Goal: Find specific page/section: Find specific page/section

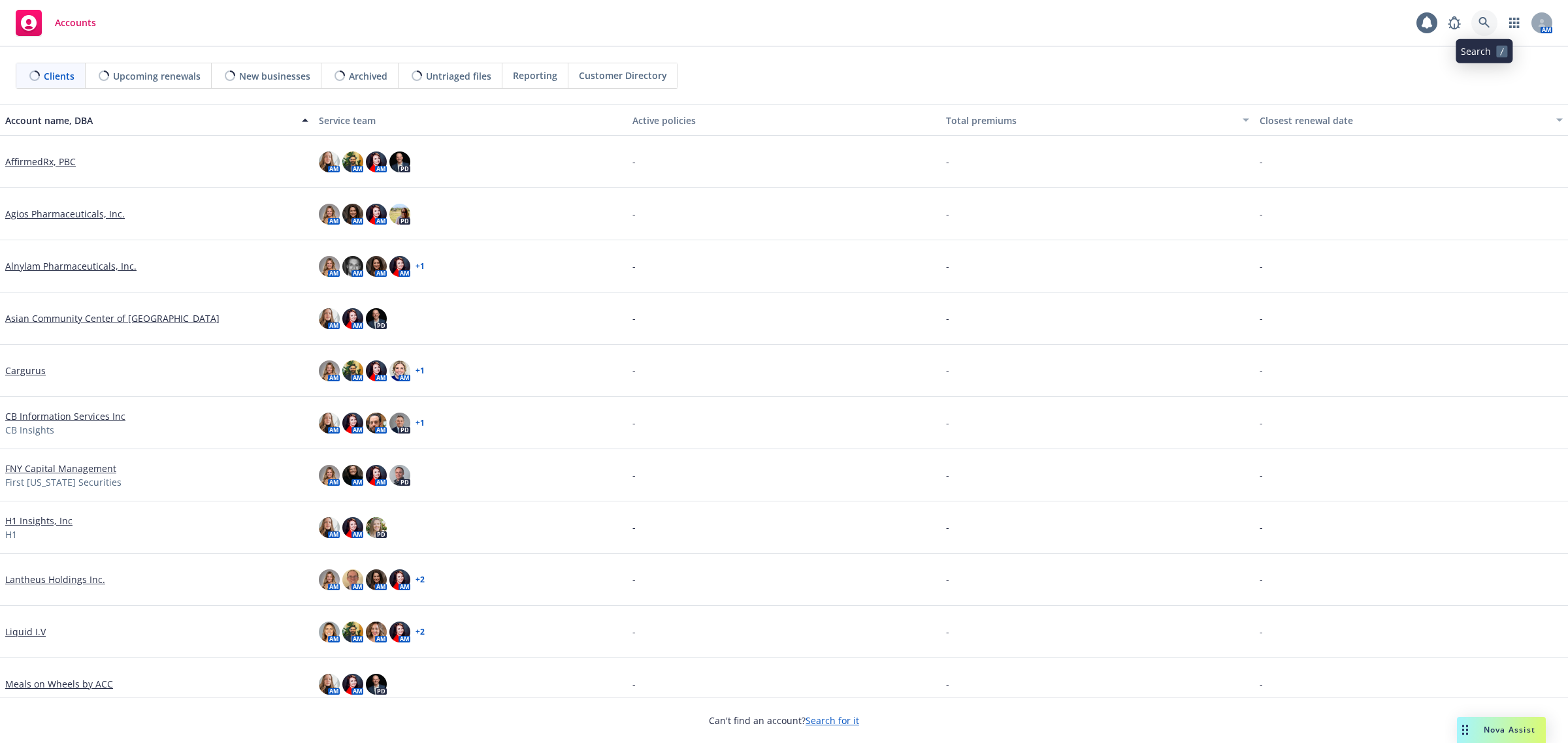
click at [1483, 22] on icon at bounding box center [1484, 23] width 11 height 11
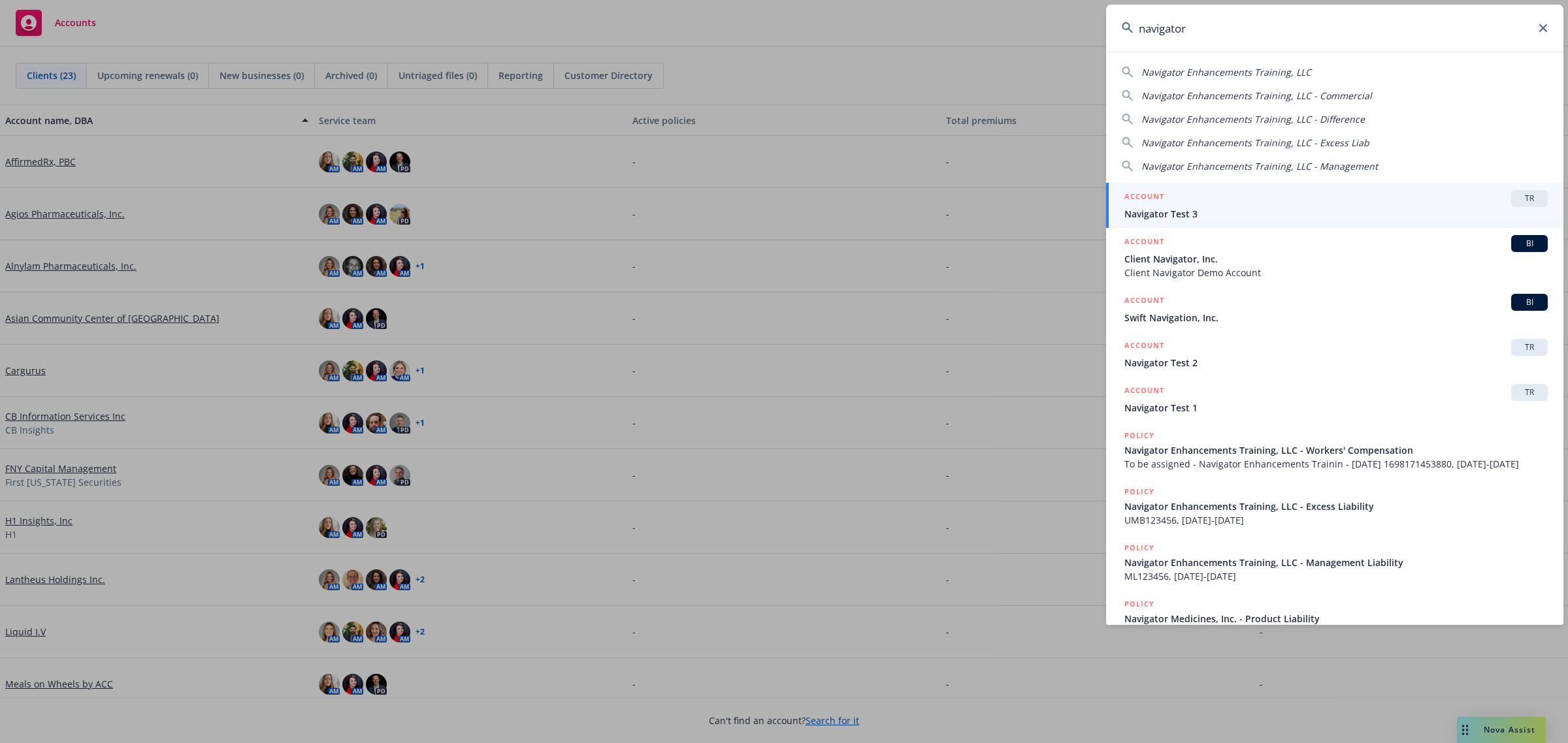
drag, startPoint x: 1199, startPoint y: 31, endPoint x: 1075, endPoint y: 23, distance: 124.3
click at [1075, 23] on div "navigator Navigator Enhancements Training, LLC Navigator Enhancements Training,…" at bounding box center [784, 371] width 1568 height 743
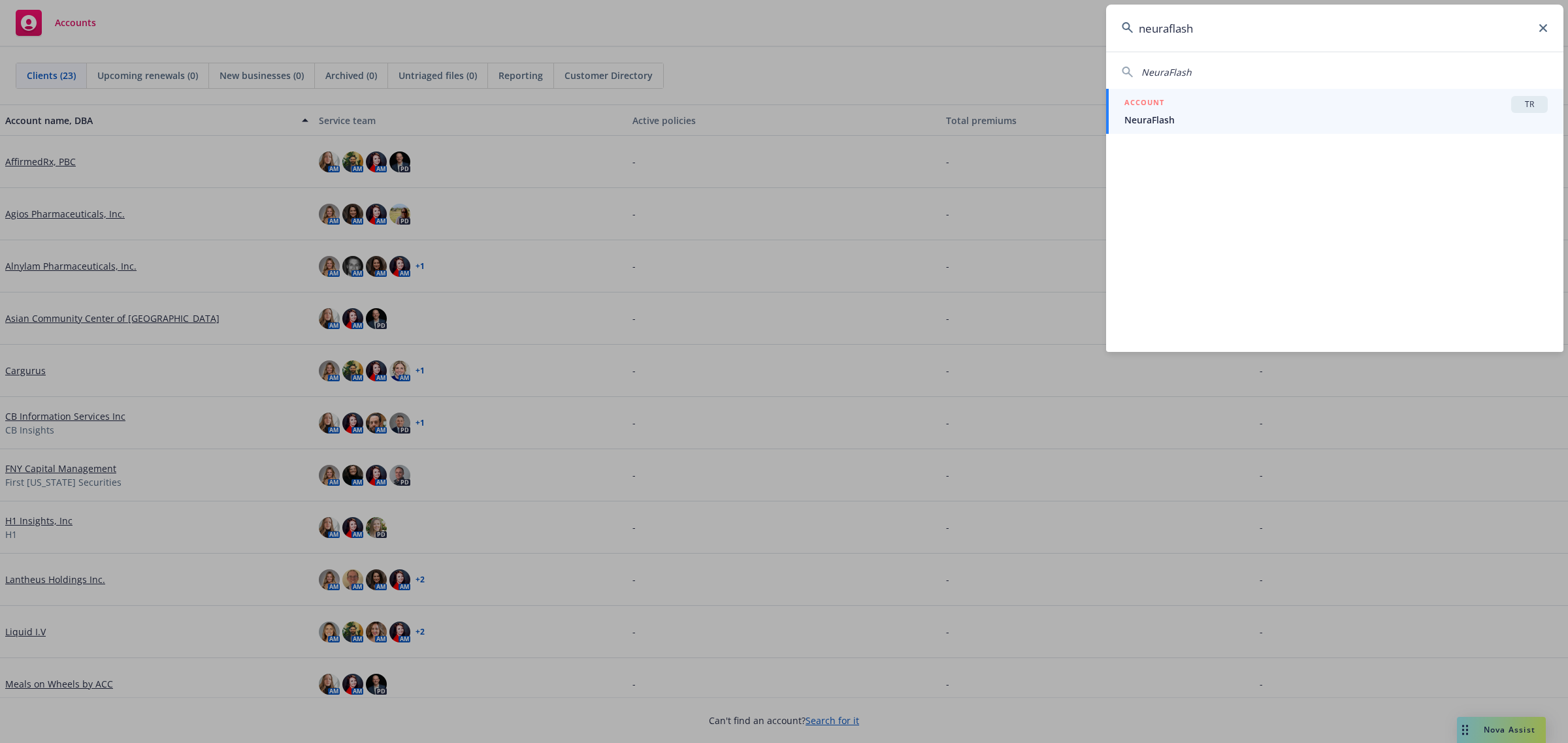
type input "neuraflash"
click at [1213, 108] on div "ACCOUNT TR" at bounding box center [1335, 104] width 423 height 17
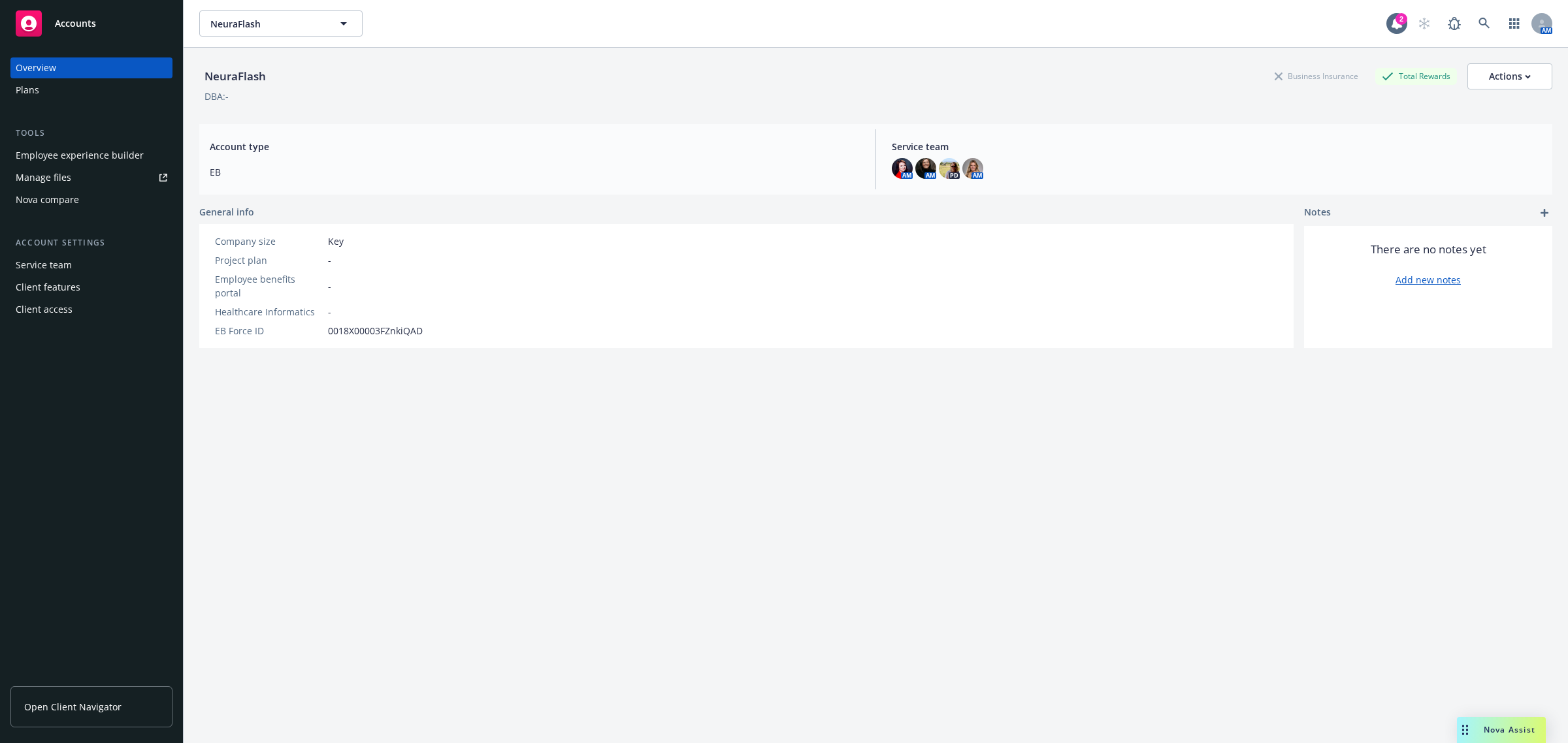
click at [84, 93] on div "Plans" at bounding box center [92, 90] width 152 height 21
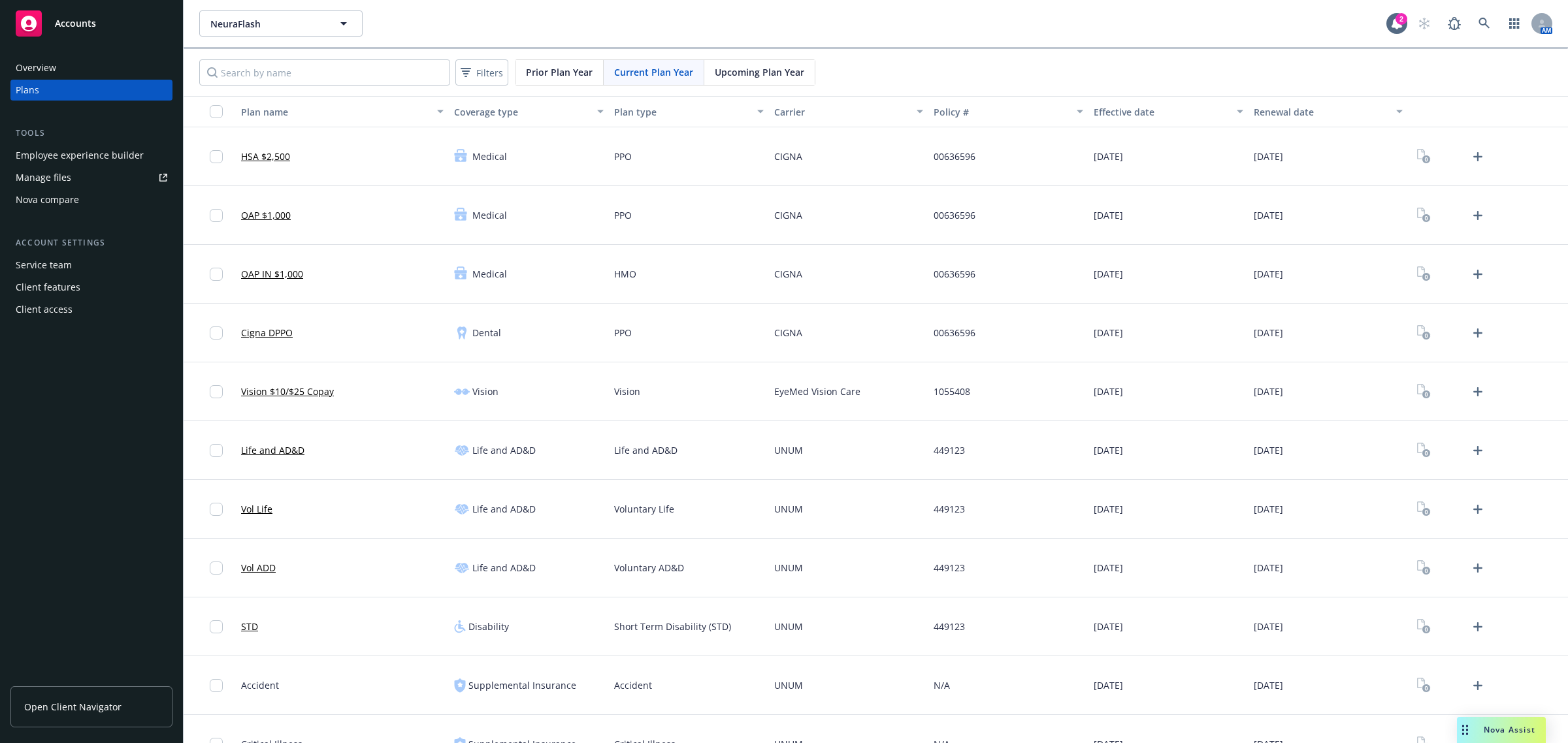
click at [569, 80] on div "Prior Plan Year" at bounding box center [559, 72] width 88 height 25
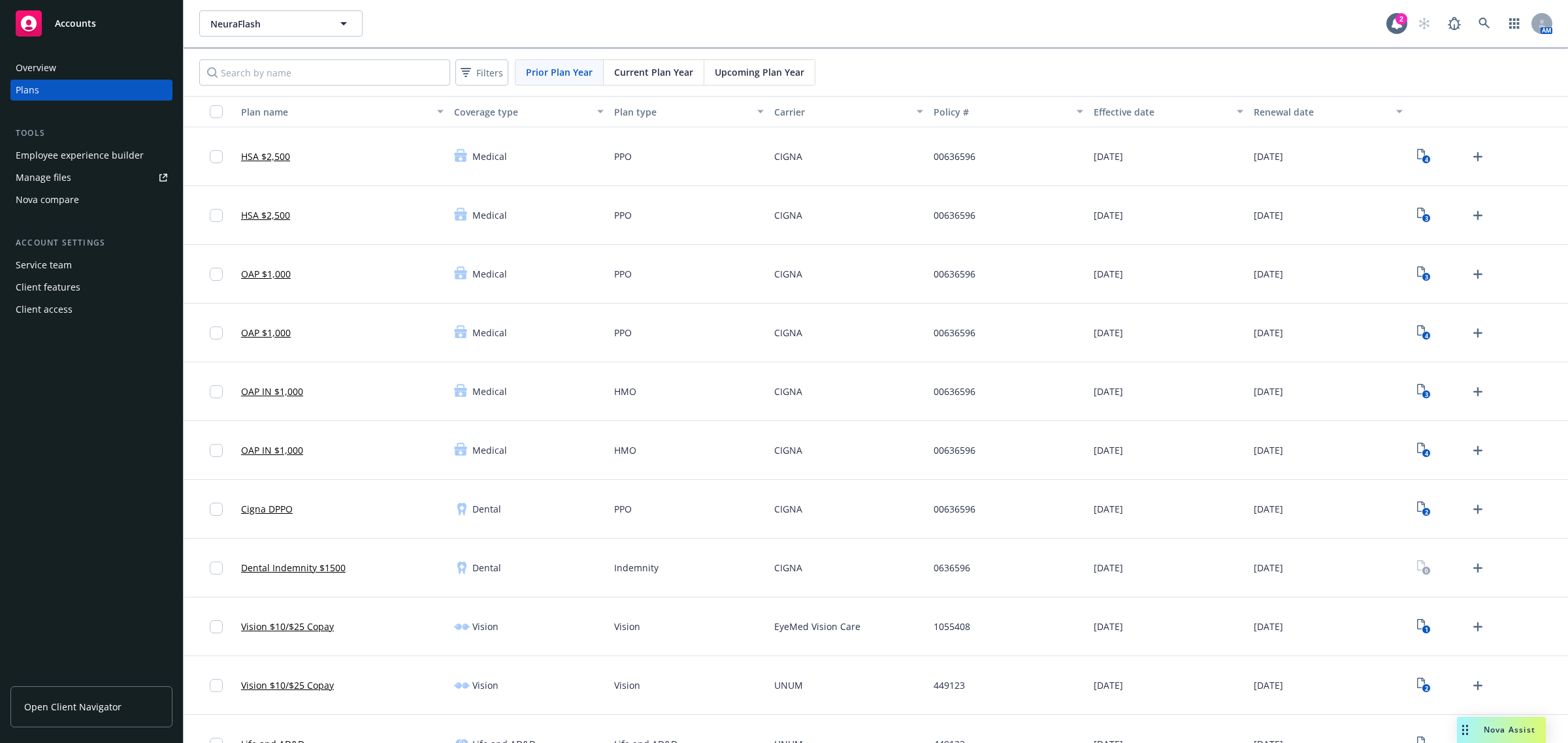
click at [663, 79] on span "Current Plan Year" at bounding box center [653, 72] width 79 height 13
